Goal: Task Accomplishment & Management: Manage account settings

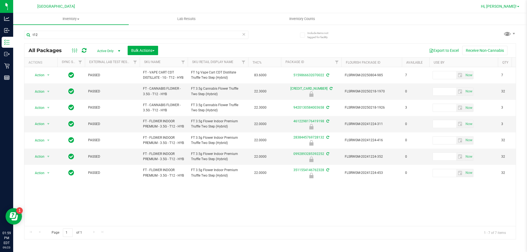
click at [504, 8] on span "Hi, [PERSON_NAME]!" at bounding box center [499, 6] width 36 height 4
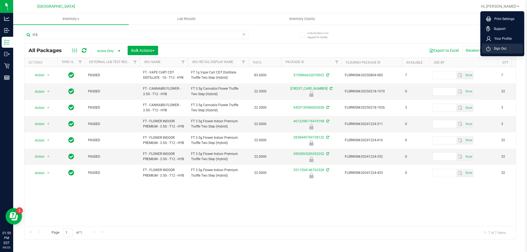
click at [498, 51] on span "Sign Out" at bounding box center [499, 48] width 16 height 5
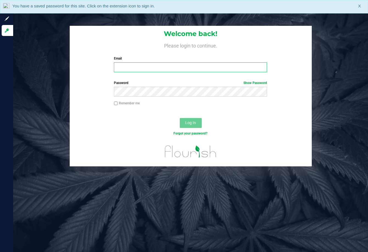
click at [163, 71] on input "Email" at bounding box center [190, 67] width 153 height 10
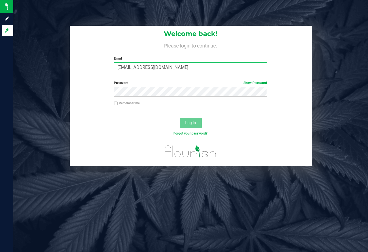
type input "aboscaino@Liveparallel.com"
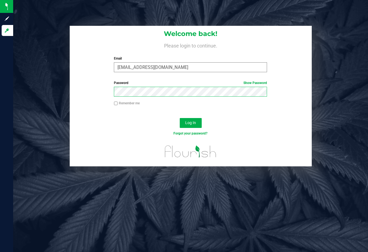
click at [180, 118] on button "Log In" at bounding box center [191, 123] width 22 height 10
